Goal: Information Seeking & Learning: Learn about a topic

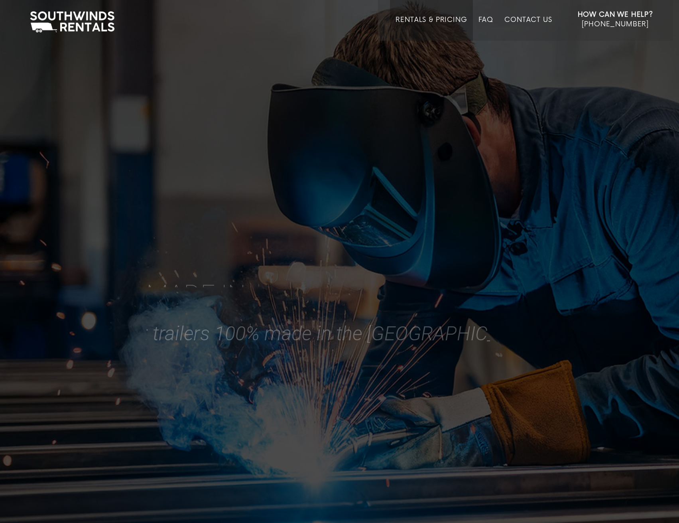
click at [435, 24] on link "Rentals & Pricing" at bounding box center [431, 28] width 71 height 25
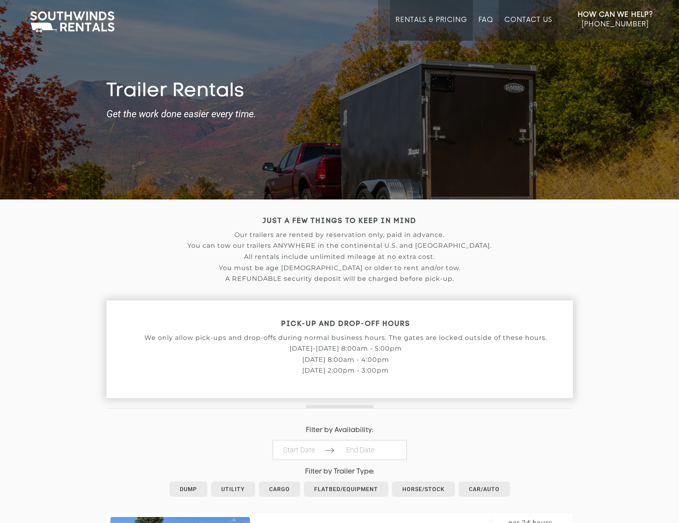
click at [530, 19] on link "Contact Us" at bounding box center [528, 28] width 47 height 25
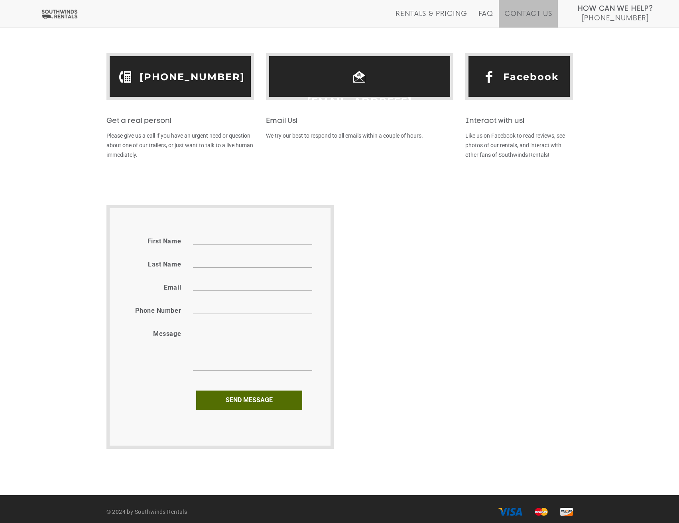
scroll to position [279, 0]
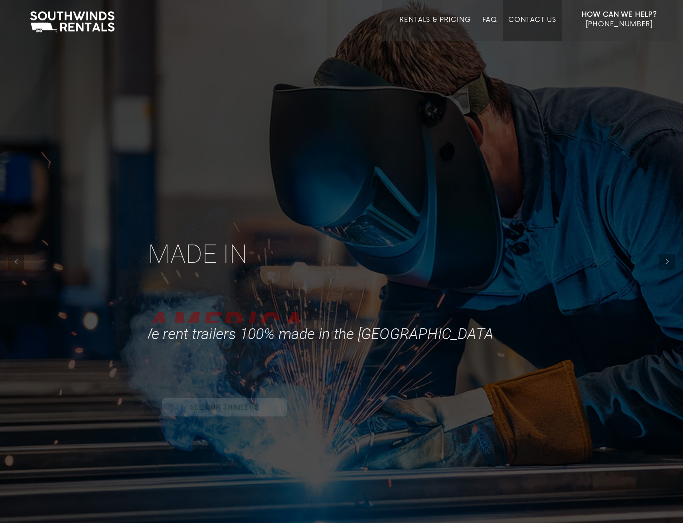
click at [545, 26] on link "Contact Us" at bounding box center [531, 28] width 47 height 25
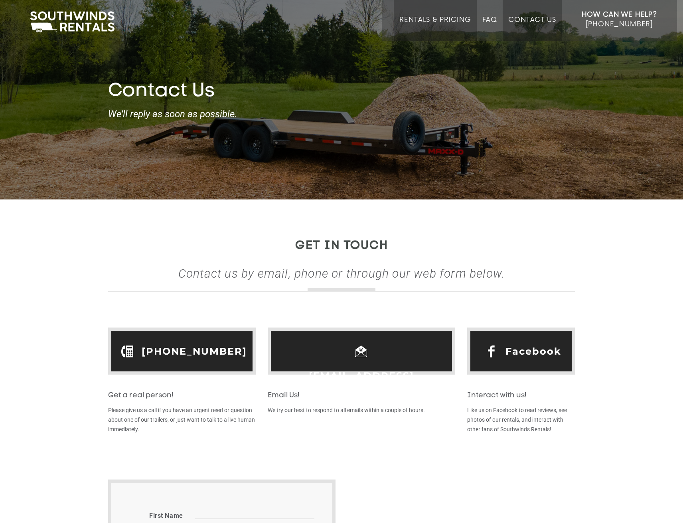
click at [438, 20] on link "Rentals & Pricing" at bounding box center [434, 28] width 71 height 25
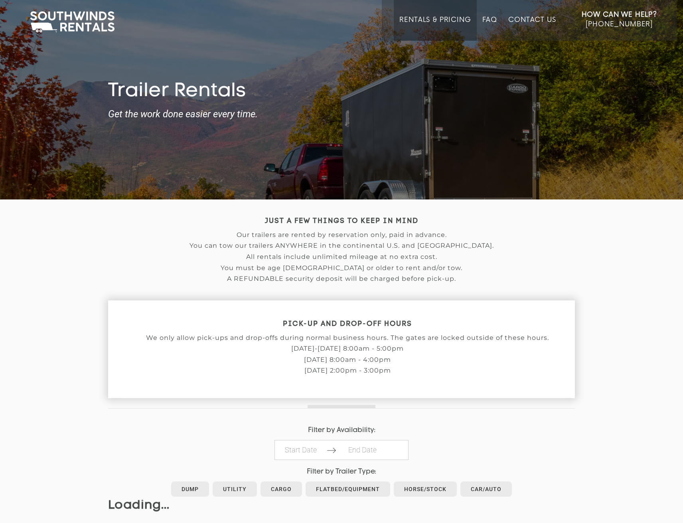
click at [485, 18] on link "FAQ" at bounding box center [489, 28] width 15 height 25
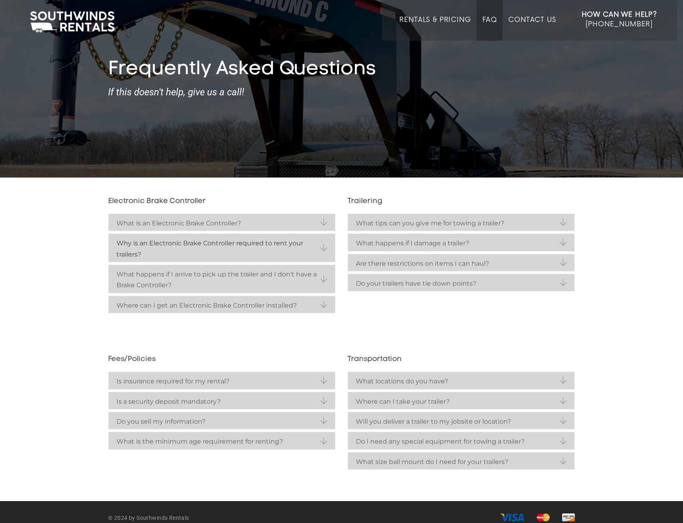
scroll to position [34, 0]
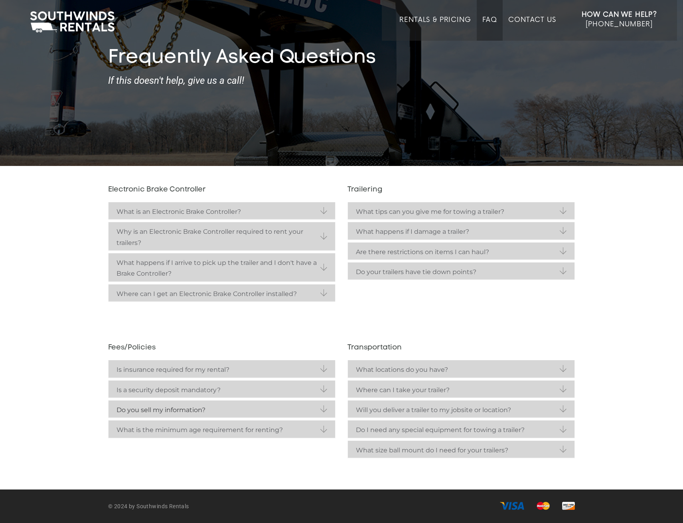
click at [266, 410] on strong "Do you sell my information?" at bounding box center [221, 409] width 211 height 11
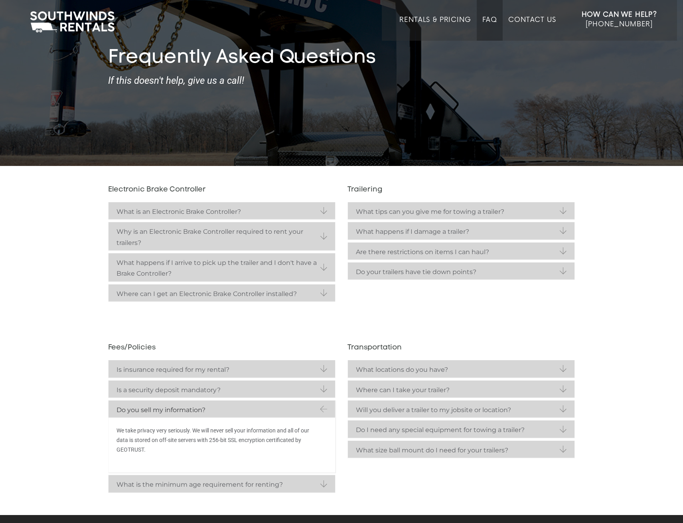
click at [258, 410] on strong "Do you sell my information?" at bounding box center [221, 409] width 211 height 11
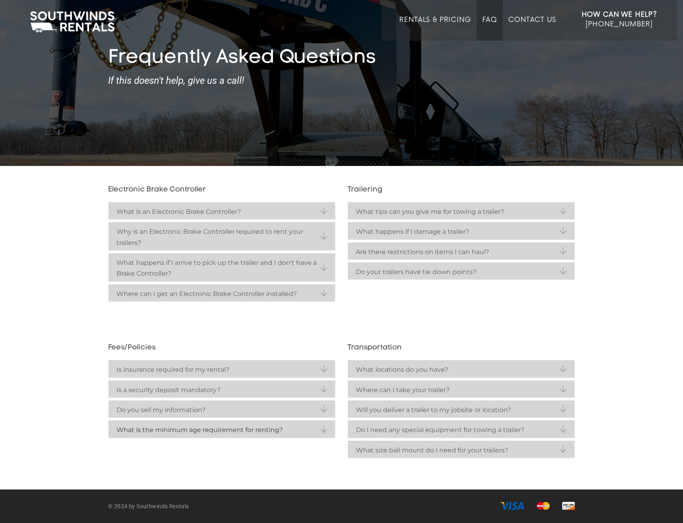
click at [279, 432] on strong "What is the minimum age requirement for renting?" at bounding box center [221, 429] width 211 height 11
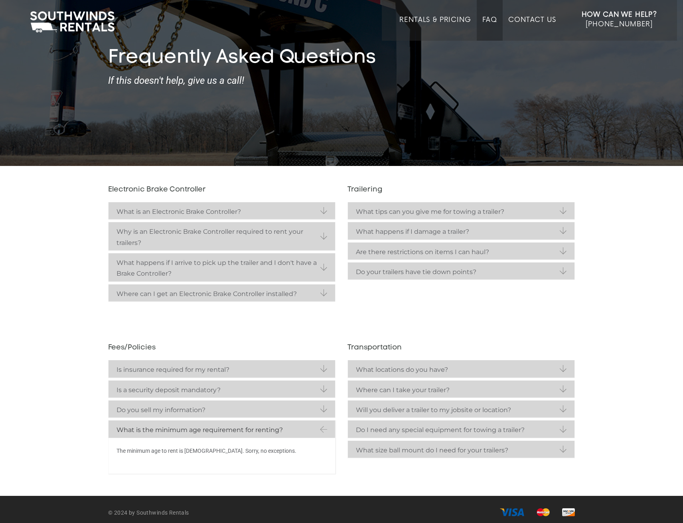
click at [276, 429] on strong "What is the minimum age requirement for renting?" at bounding box center [221, 429] width 211 height 11
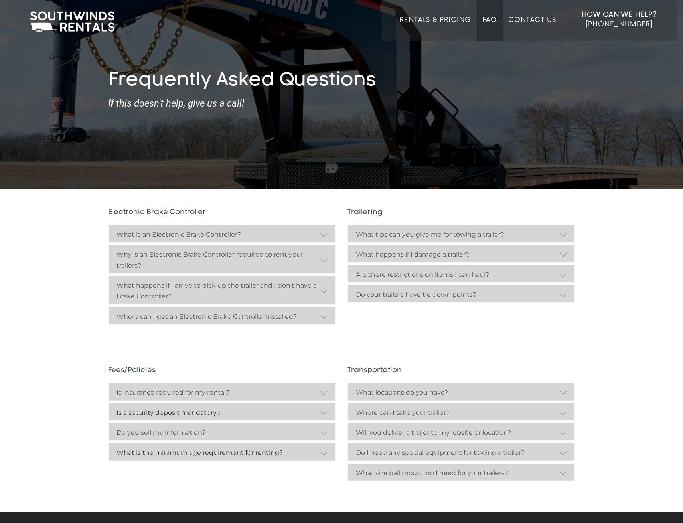
scroll to position [0, 0]
